Goal: Task Accomplishment & Management: Manage account settings

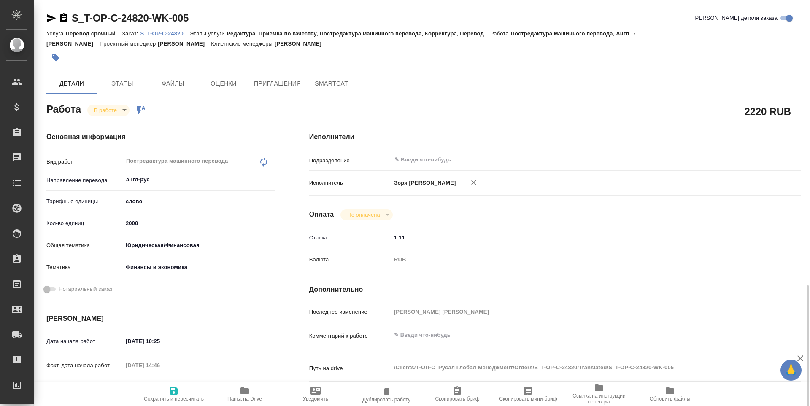
scroll to position [314, 0]
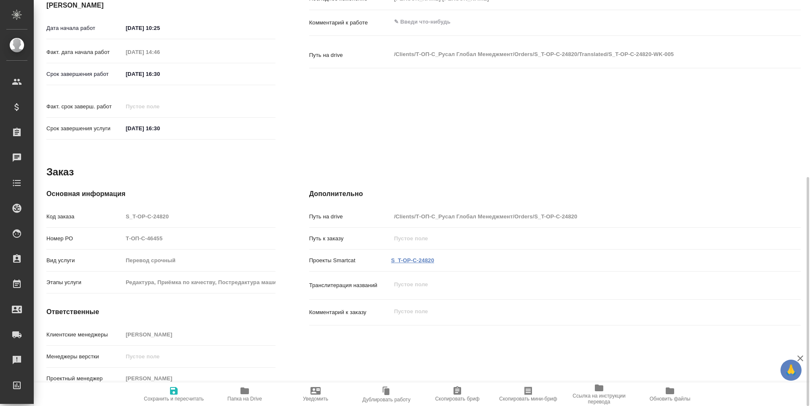
click at [406, 257] on link "S_T-OP-C-24820" at bounding box center [412, 260] width 43 height 6
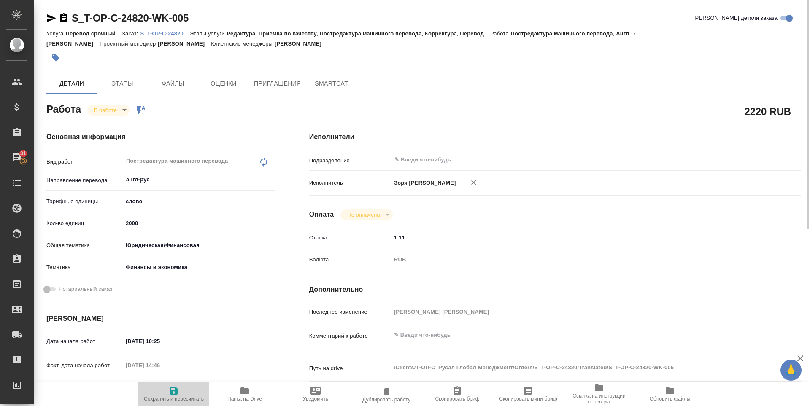
click at [161, 393] on span "Сохранить и пересчитать" at bounding box center [174, 394] width 61 height 16
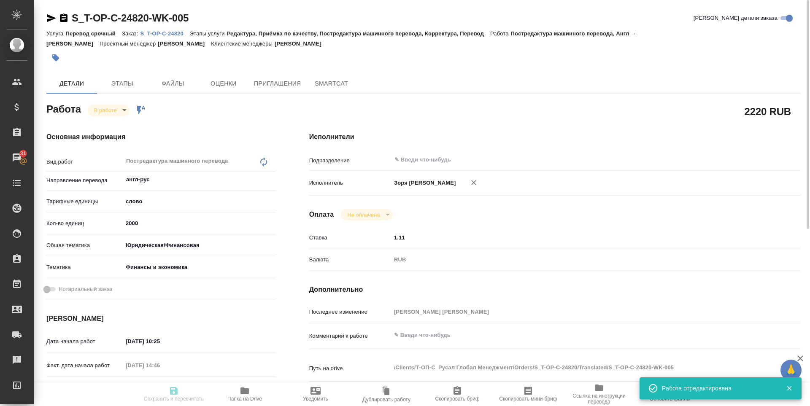
type input "inProgress"
type input "англ-рус"
type input "5a8b1489cc6b4906c91bfd90"
type input "2000"
type input "yr-fn"
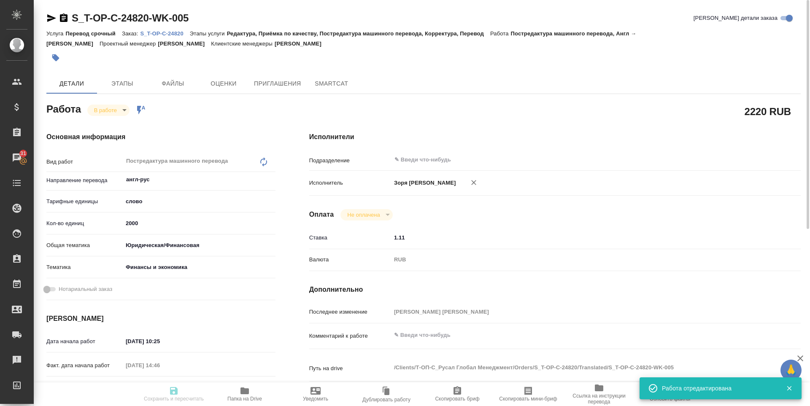
type input "5a8b8b956a9677013d343d3b"
type input "18.08.2025 10:25"
type input "19.08.2025 14:46"
type input "22.08.2025 16:30"
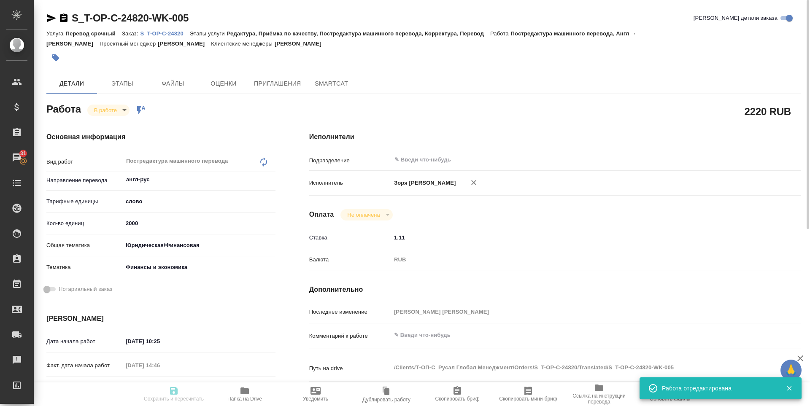
type input "notPayed"
type input "1.11"
type input "RUB"
type input "Зоря Татьяна"
type input "S_T-OP-C-24820"
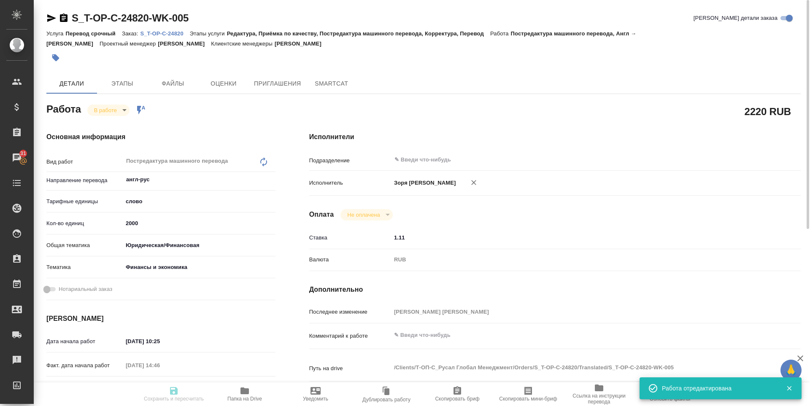
type input "Т-ОП-С-46455"
type input "Перевод срочный"
type input "Редактура, Приёмка по качеству, Постредактура машинного перевода, Корректура, П…"
type input "Меньшикова Александра"
type input "/Clients/Т-ОП-С_Русал Глобал Менеджмент/Orders/S_T-OP-C-24820"
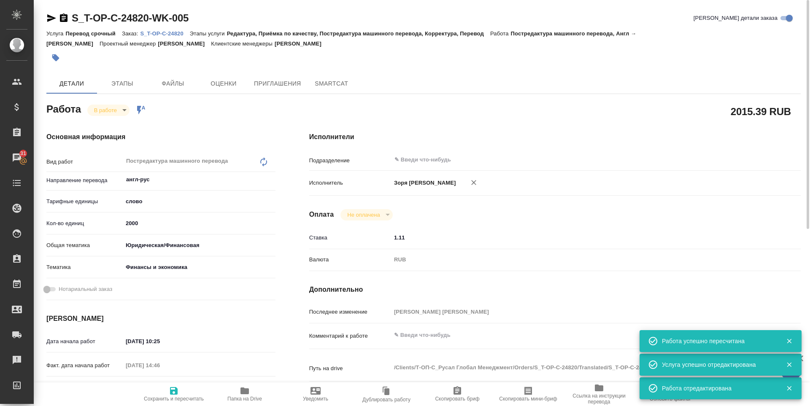
type input "inProgress"
type input "англ-рус"
type input "5a8b1489cc6b4906c91bfd90"
type input "1815.67"
type input "yr-fn"
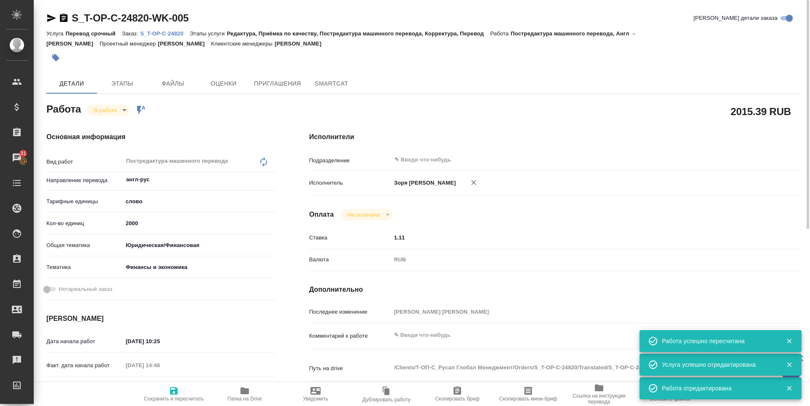
type input "5a8b8b956a9677013d343d3b"
type input "18.08.2025 10:25"
type input "19.08.2025 14:46"
type input "22.08.2025 16:30"
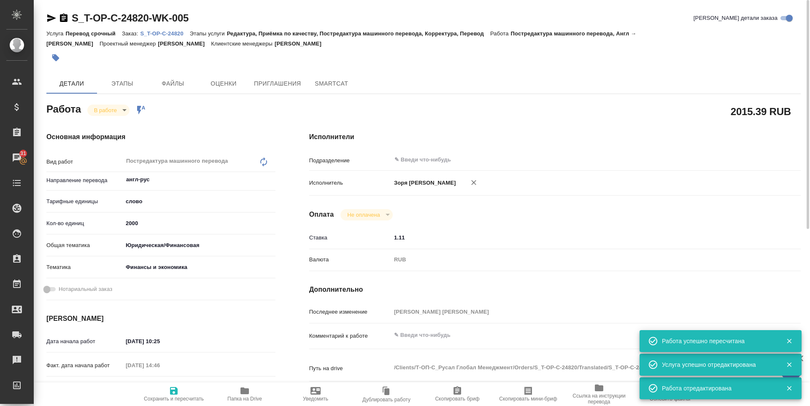
type input "notPayed"
type input "1.11"
type input "RUB"
type input "Зоря Татьяна"
type input "S_T-OP-C-24820"
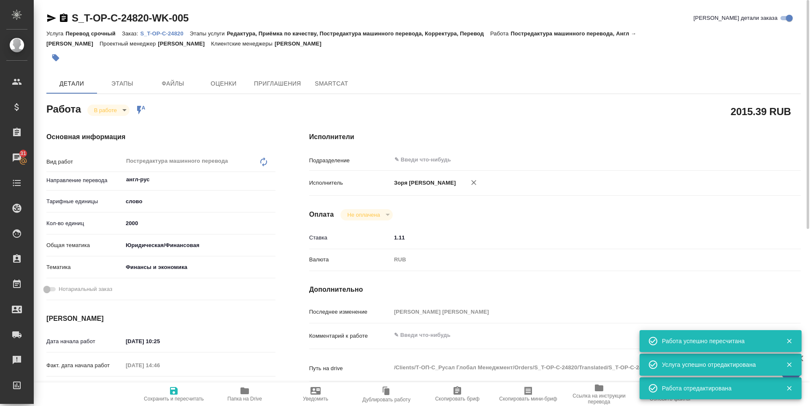
type input "Т-ОП-С-46455"
type input "Перевод срочный"
type input "Редактура, Приёмка по качеству, Постредактура машинного перевода, Корректура, П…"
type input "Меньшикова Александра"
type input "/Clients/Т-ОП-С_Русал Глобал Менеджмент/Orders/S_T-OP-C-24820"
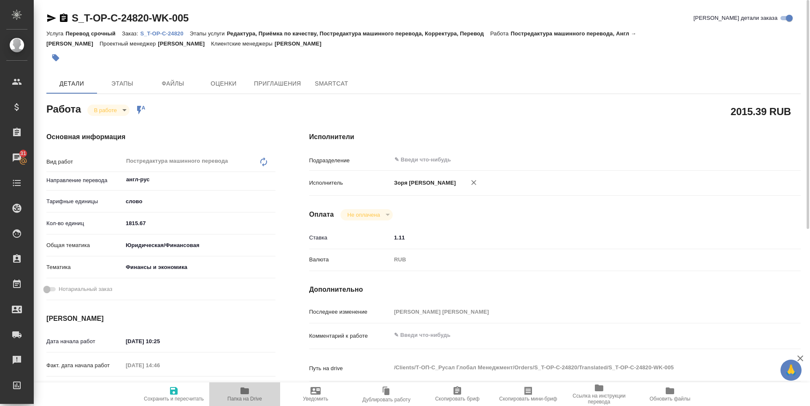
click at [246, 401] on span "Папка на Drive" at bounding box center [245, 399] width 35 height 6
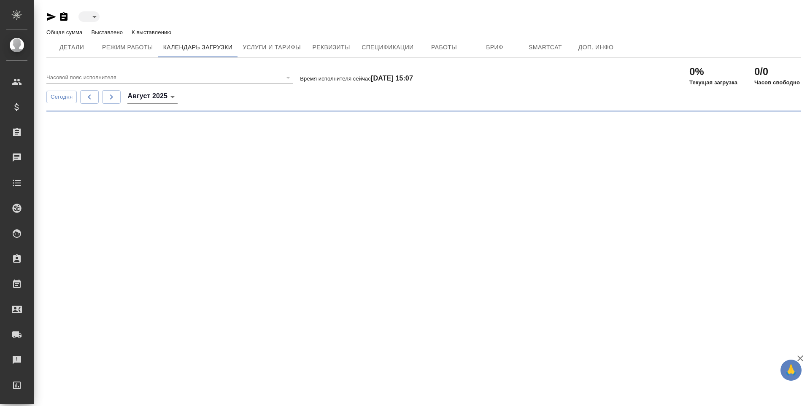
type input "active"
type input "(GMT+03:00) [GEOGRAPHIC_DATA]"
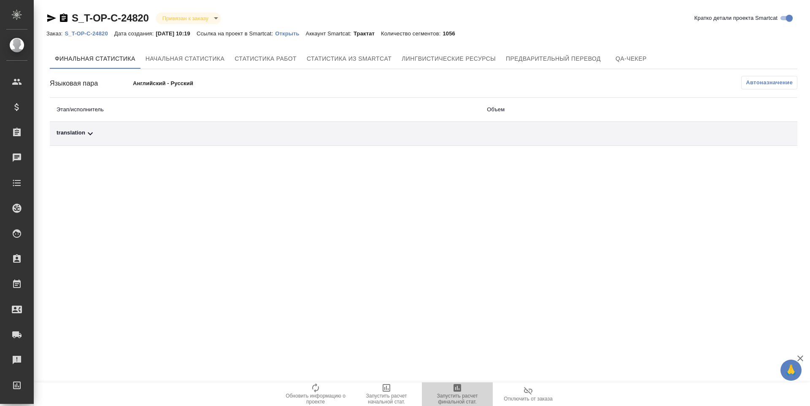
click at [465, 391] on span "Запустить расчет финальной стат." at bounding box center [457, 394] width 61 height 22
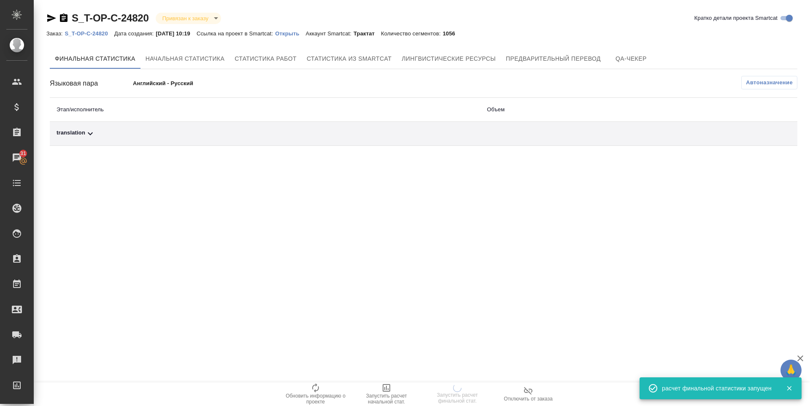
click at [83, 136] on div "translation" at bounding box center [265, 134] width 417 height 10
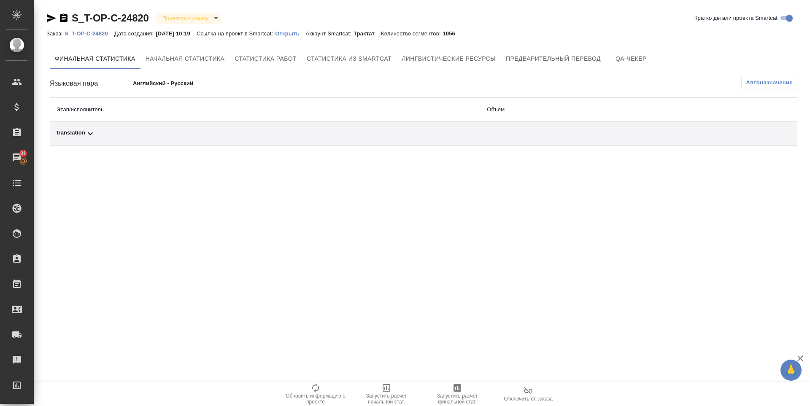
click at [69, 132] on div "translation" at bounding box center [265, 134] width 417 height 10
click at [763, 161] on icon "button" at bounding box center [761, 164] width 8 height 8
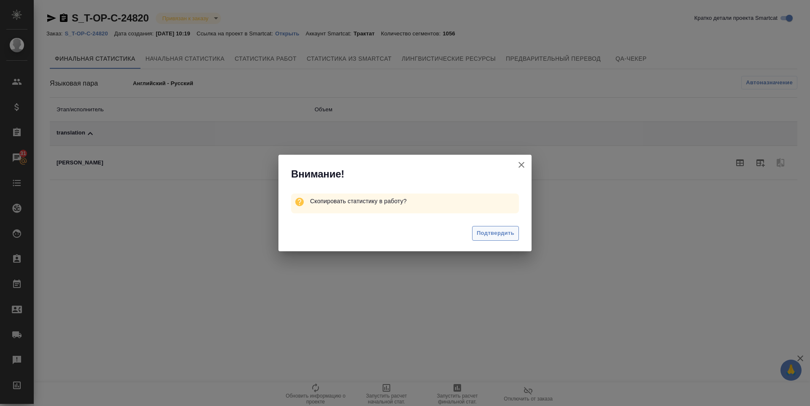
click at [496, 235] on span "Подтвердить" at bounding box center [496, 234] width 38 height 10
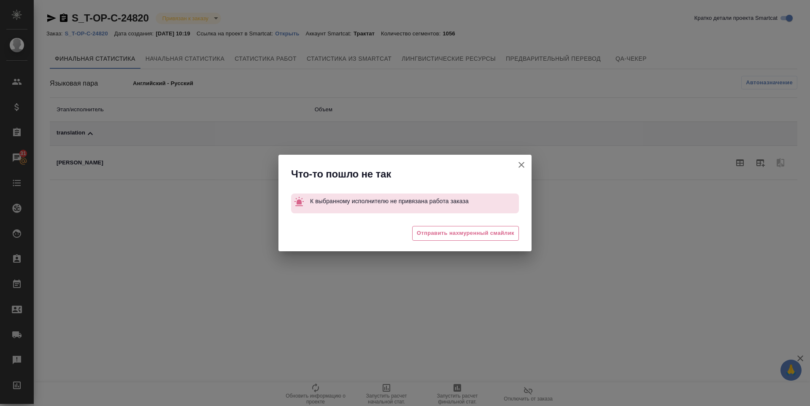
click at [496, 235] on span "Отправить нахмуренный смайлик" at bounding box center [466, 234] width 98 height 10
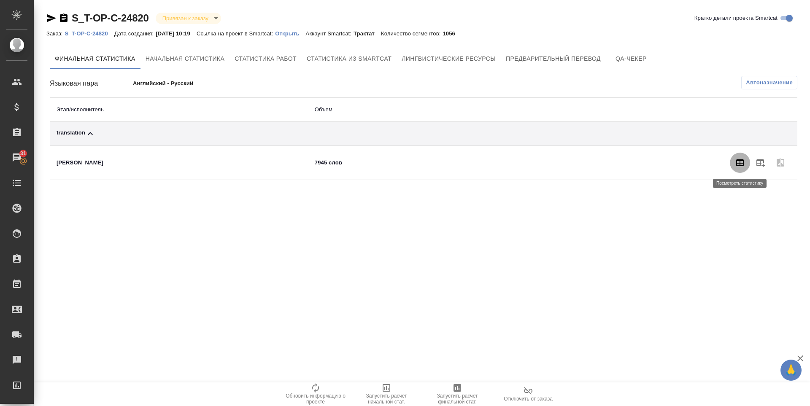
click at [744, 164] on icon "button" at bounding box center [741, 163] width 8 height 7
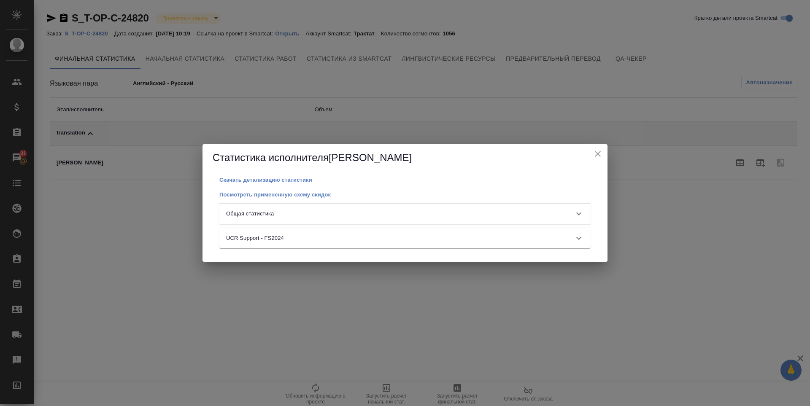
click at [289, 207] on div "Общая статистика" at bounding box center [404, 214] width 371 height 20
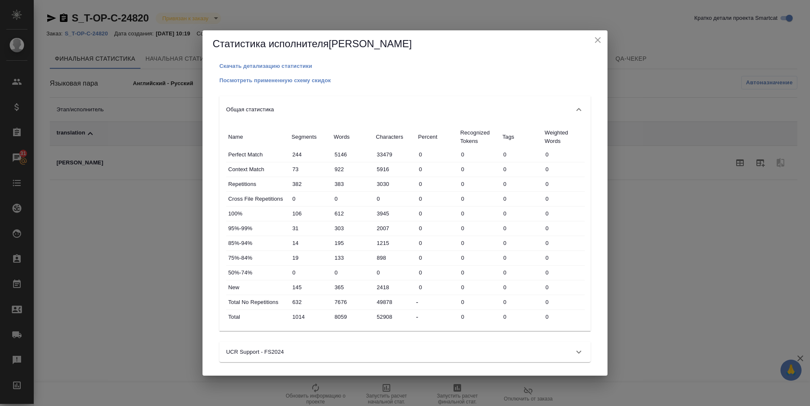
click at [600, 39] on icon "close" at bounding box center [598, 40] width 10 height 10
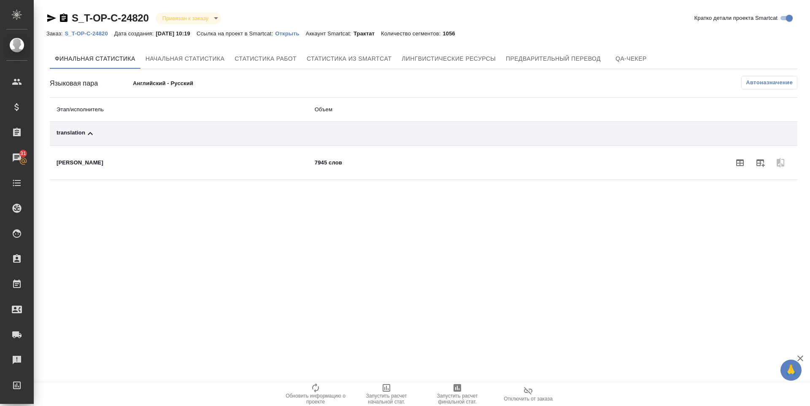
click at [461, 388] on icon "button" at bounding box center [458, 389] width 8 height 8
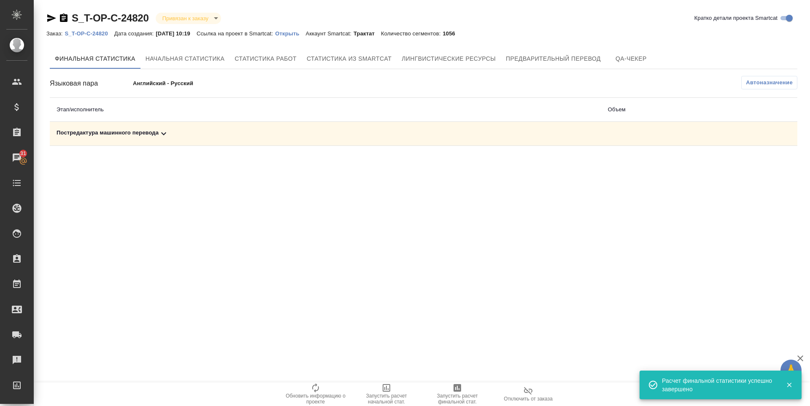
click at [87, 133] on div "Постредактура машинного перевода" at bounding box center [326, 134] width 538 height 10
click at [762, 164] on icon "button" at bounding box center [761, 163] width 10 height 10
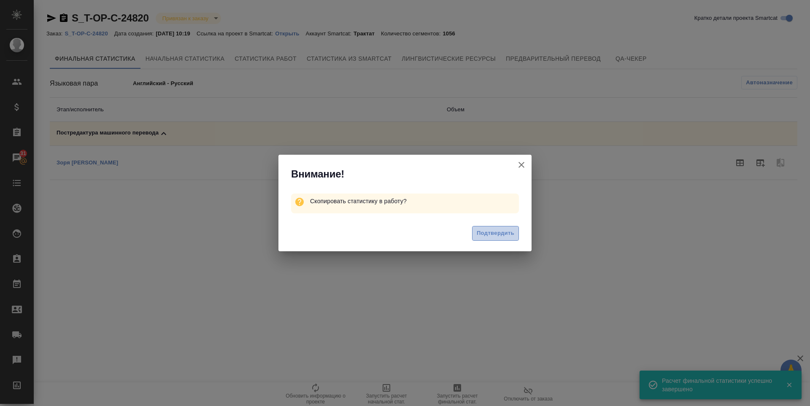
click at [490, 237] on span "Подтвердить" at bounding box center [496, 234] width 38 height 10
